Goal: Transaction & Acquisition: Obtain resource

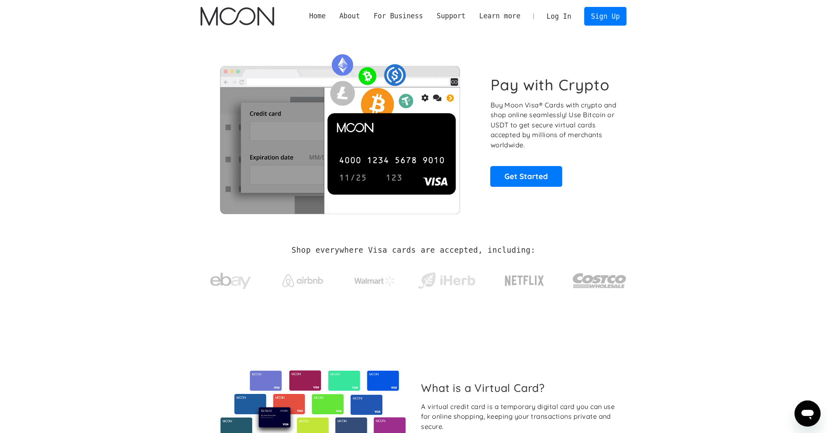
click at [566, 14] on link "Log In" at bounding box center [559, 16] width 38 height 18
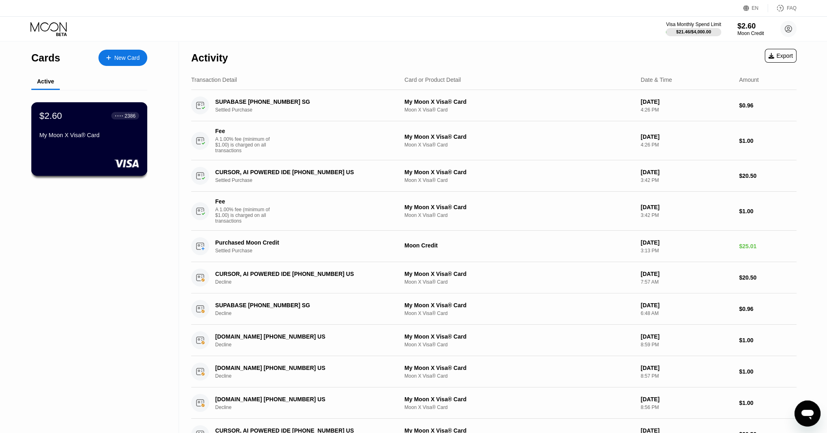
click at [83, 151] on div "$2.60 ● ● ● ● 2386 My Moon X Visa® Card" at bounding box center [89, 139] width 116 height 74
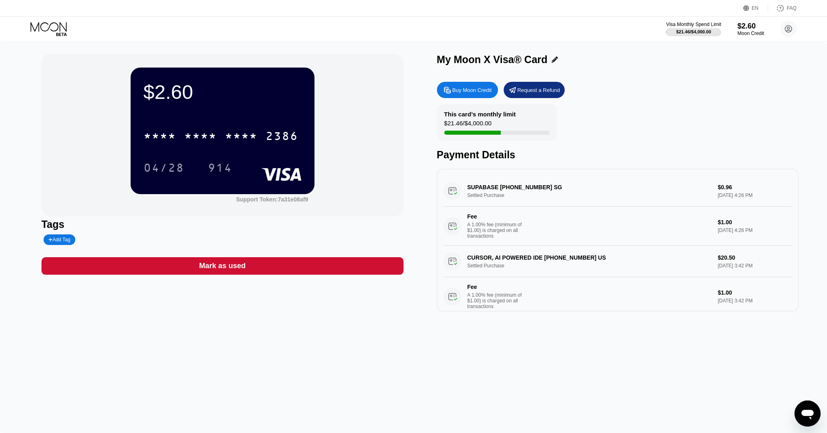
click at [312, 227] on div "Tags" at bounding box center [223, 224] width 362 height 12
click at [528, 350] on div "$2.60 * * * * * * * * * * * * 2386 04/28 914 Support Token: 7a31e08af9 Tags Add…" at bounding box center [413, 237] width 827 height 391
click at [474, 91] on div "Buy Moon Credit" at bounding box center [471, 90] width 39 height 7
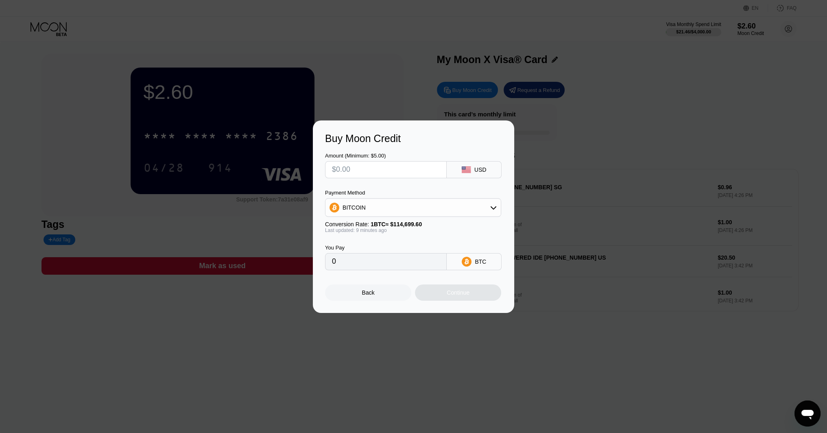
click at [406, 206] on div "BITCOIN" at bounding box center [412, 207] width 175 height 16
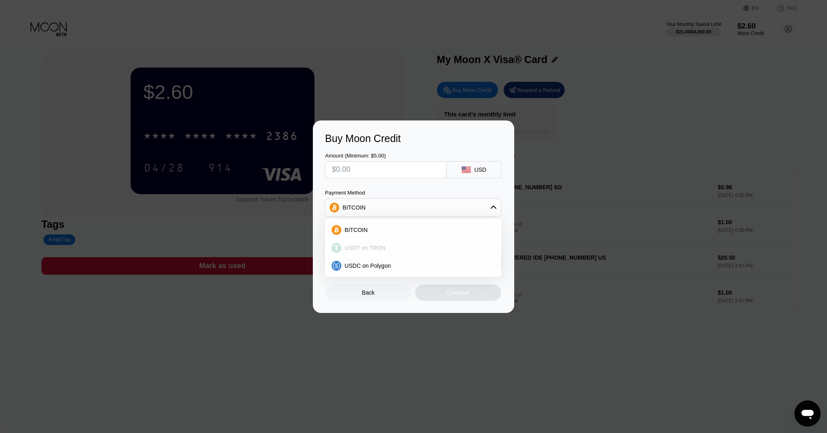
click at [379, 249] on span "USDT on TRON" at bounding box center [365, 248] width 41 height 7
type input "0.00"
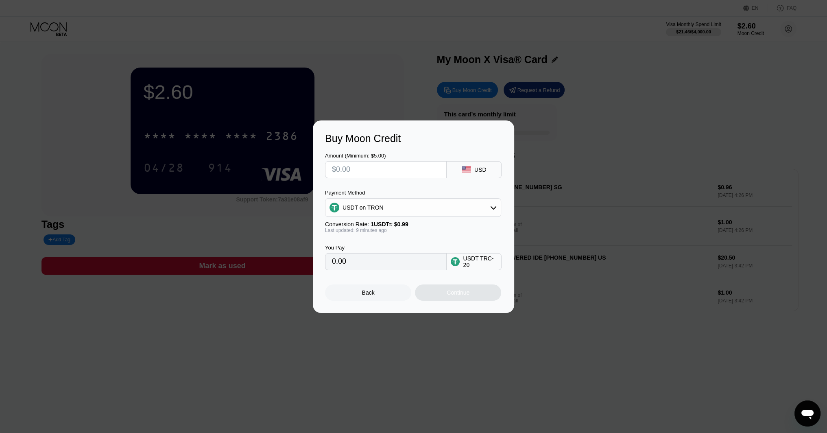
click at [376, 172] on input "text" at bounding box center [386, 170] width 108 height 16
type input "$40"
type input "40.40"
type input "$40"
click at [440, 297] on div "Continue" at bounding box center [458, 292] width 86 height 16
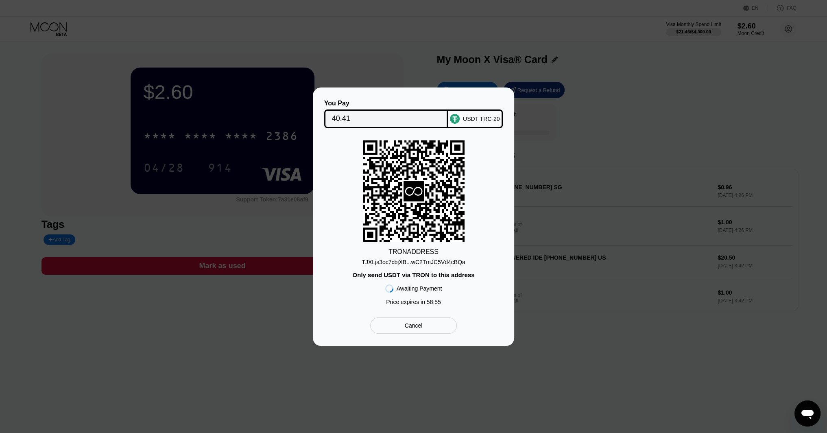
click at [425, 261] on div "TJXLjs3oc7cbjXB...wC2TmJC5Vd4cBQa" at bounding box center [413, 262] width 103 height 7
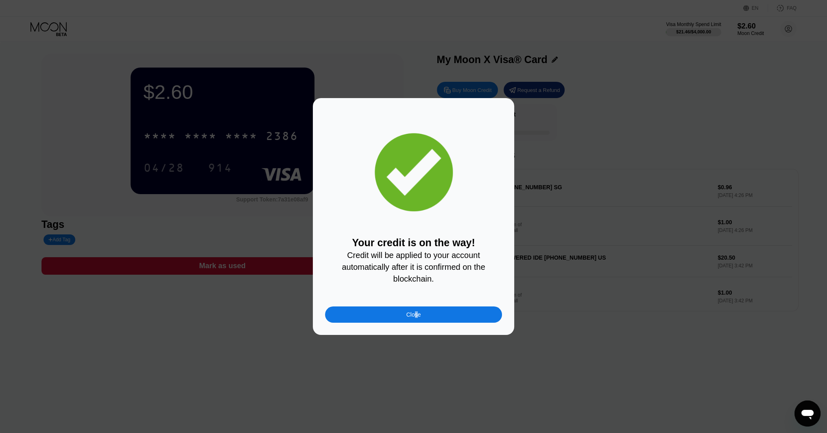
drag, startPoint x: 417, startPoint y: 302, endPoint x: 413, endPoint y: 307, distance: 5.9
click at [415, 302] on div "Your credit is on the way! Credit will be applied to your account automatically…" at bounding box center [413, 216] width 177 height 212
click at [412, 310] on div "Close" at bounding box center [413, 314] width 177 height 16
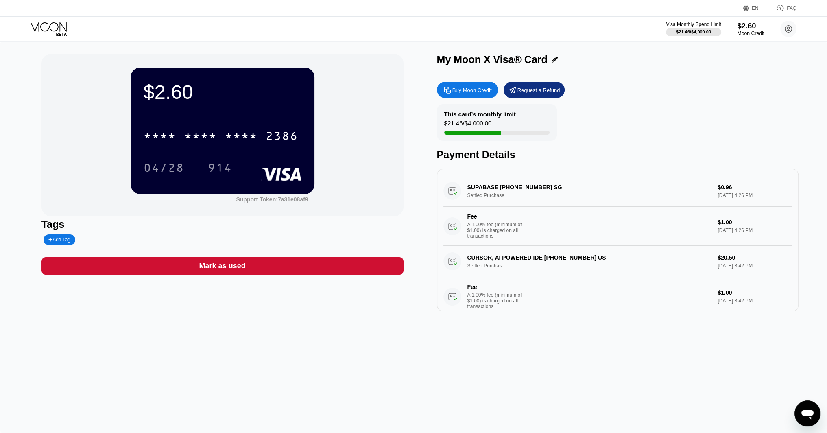
click at [749, 27] on div "$2.60" at bounding box center [750, 26] width 27 height 9
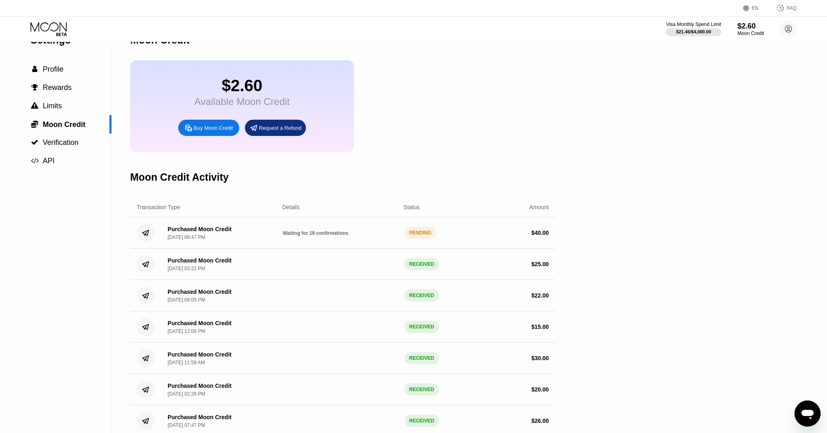
scroll to position [41, 0]
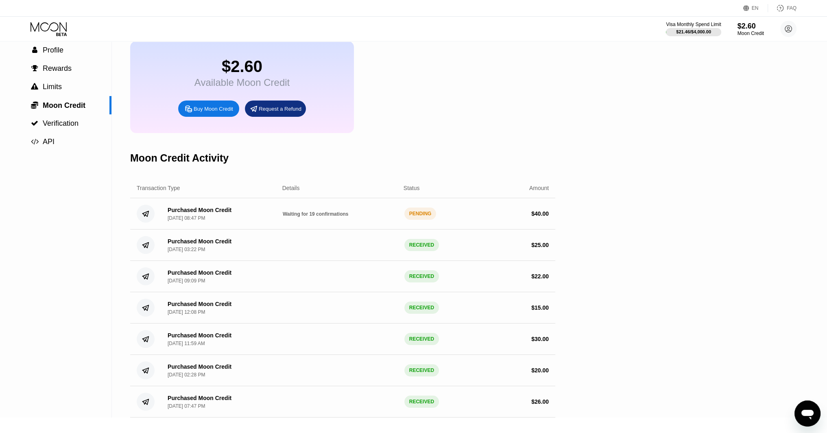
click at [94, 204] on div "Settings  Profile  Rewards  Limits  Moon Credit  Verification  API" at bounding box center [56, 209] width 112 height 417
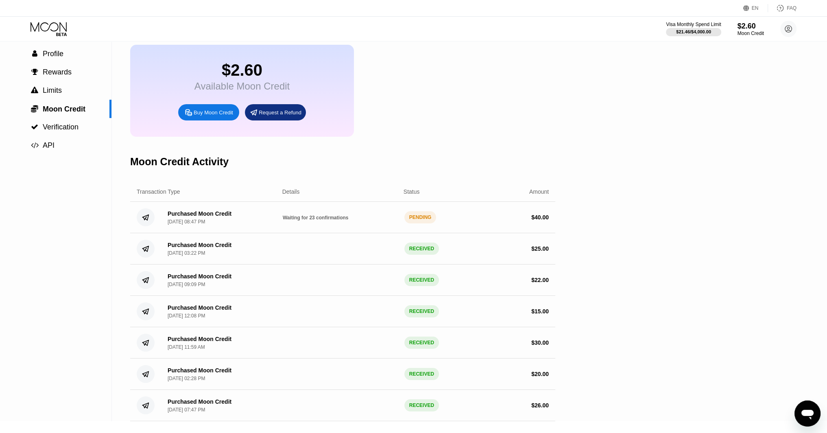
scroll to position [41, 0]
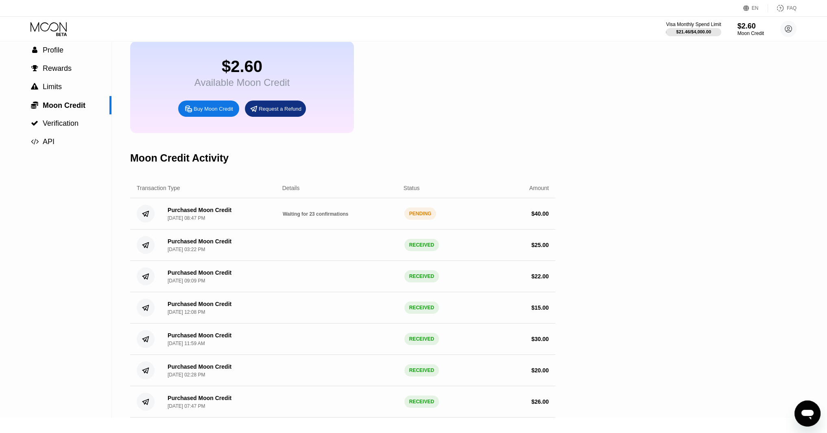
click at [390, 217] on div "Waiting for 23 confirmations" at bounding box center [340, 213] width 115 height 7
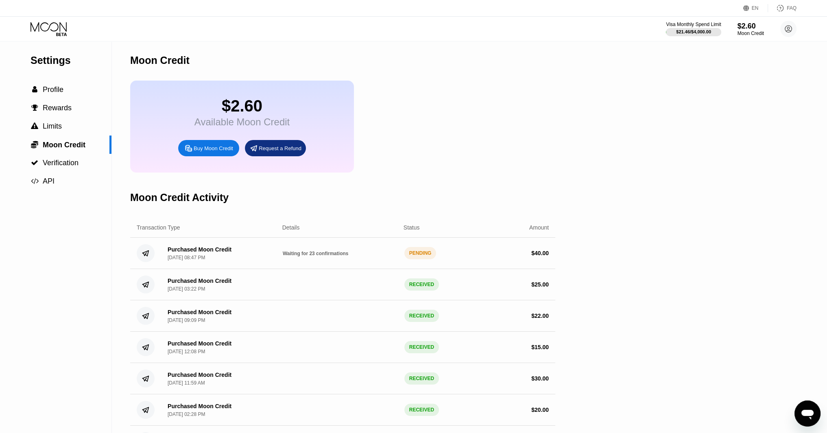
scroll to position [0, 0]
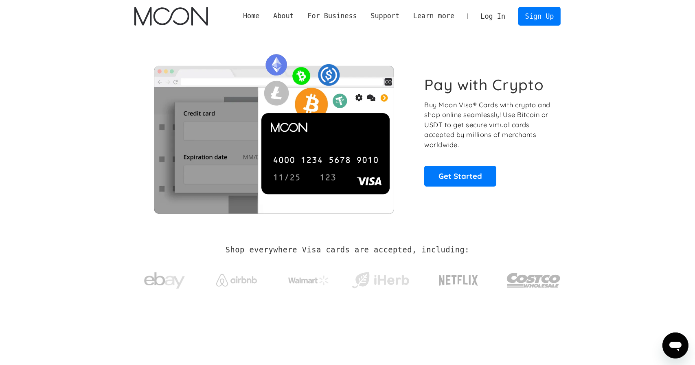
click at [496, 17] on link "Log In" at bounding box center [493, 16] width 38 height 18
